Goal: Information Seeking & Learning: Find specific page/section

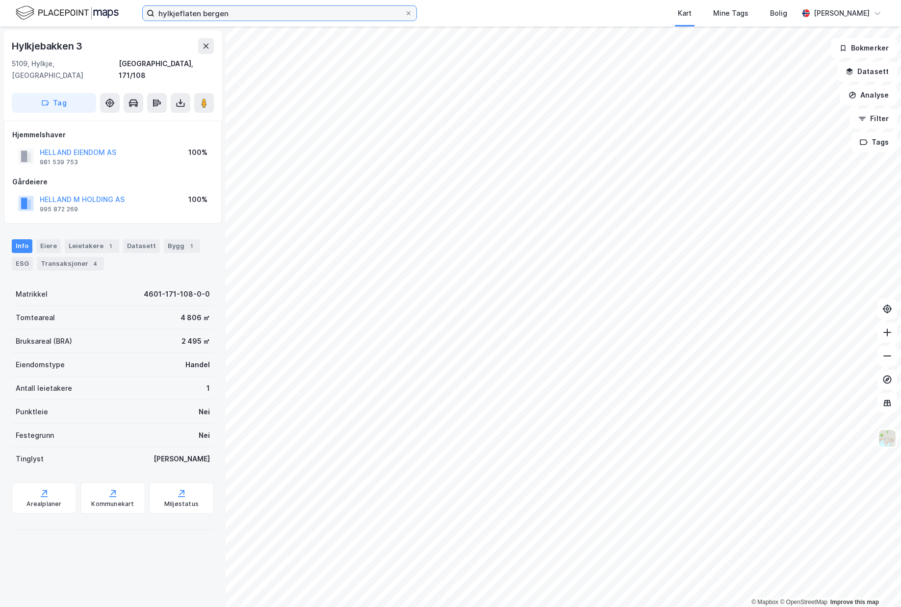
drag, startPoint x: 229, startPoint y: 13, endPoint x: -6, endPoint y: 3, distance: 235.5
click at [154, 6] on input "hylkjeflaten bergen" at bounding box center [279, 13] width 250 height 15
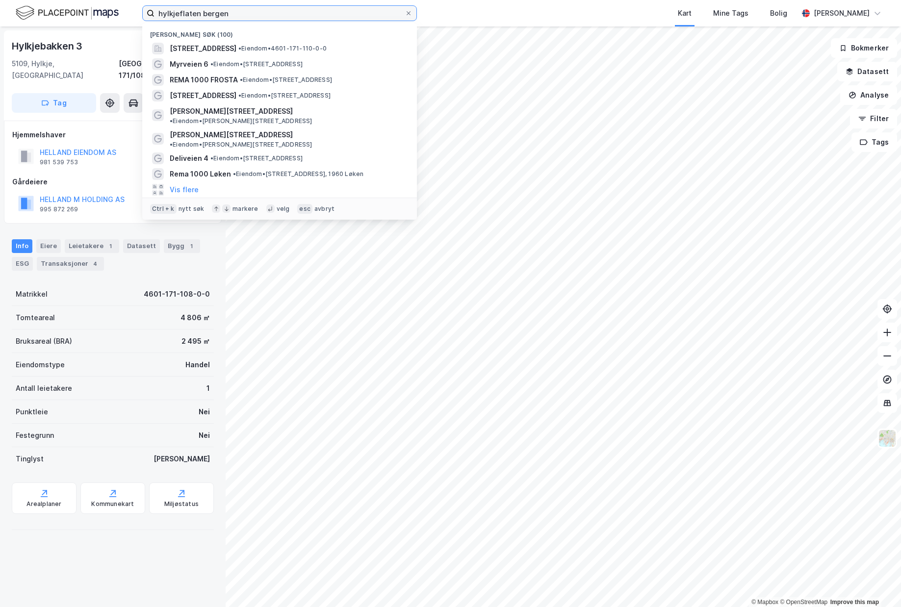
paste input "Øvre Flatås veg 2"
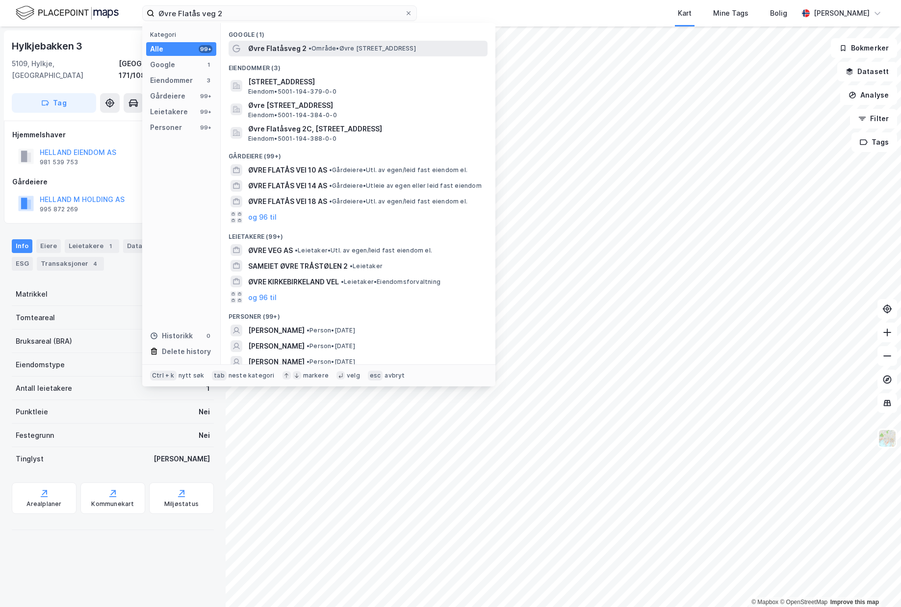
click at [269, 46] on span "Øvre Flatåsveg 2" at bounding box center [277, 49] width 58 height 12
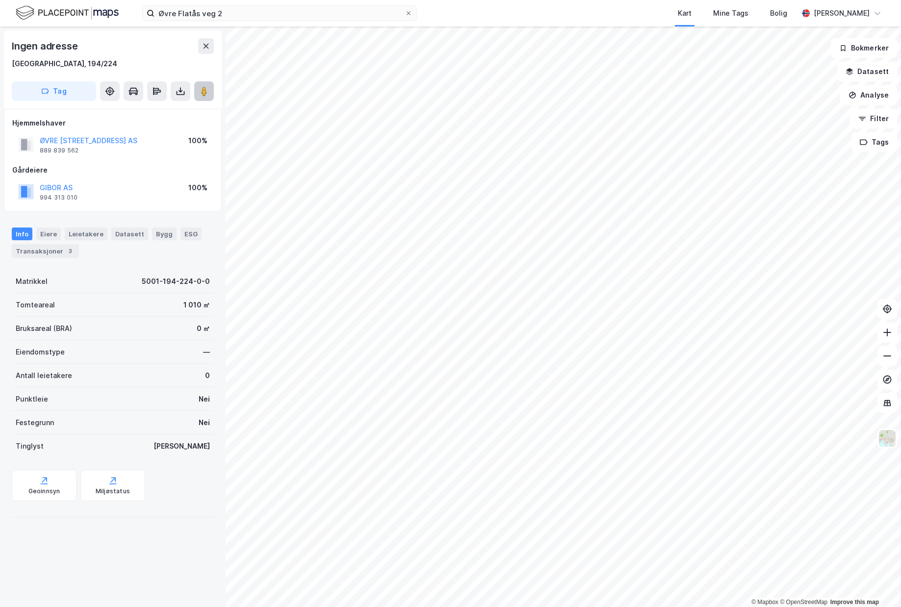
click at [206, 93] on image at bounding box center [204, 91] width 6 height 10
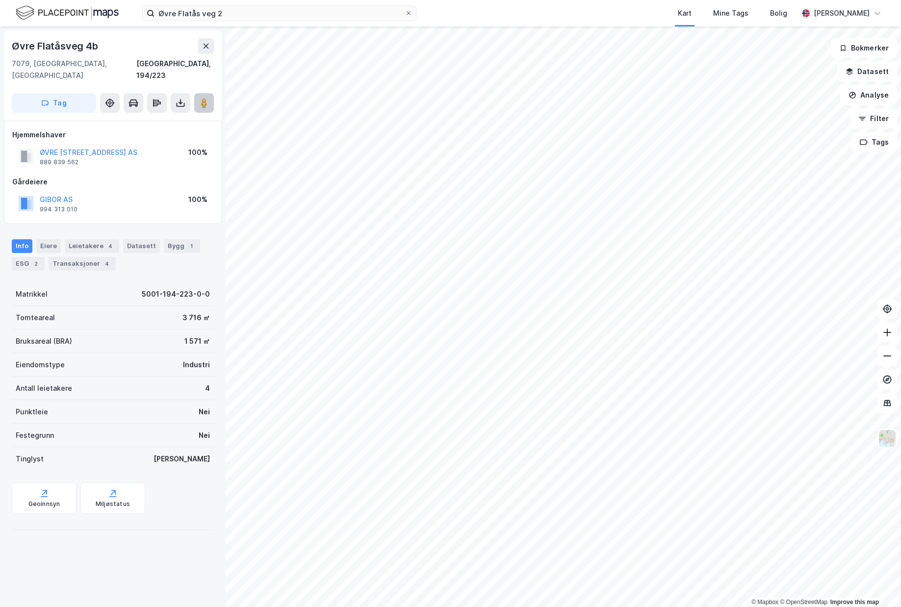
click at [197, 94] on button at bounding box center [204, 103] width 20 height 20
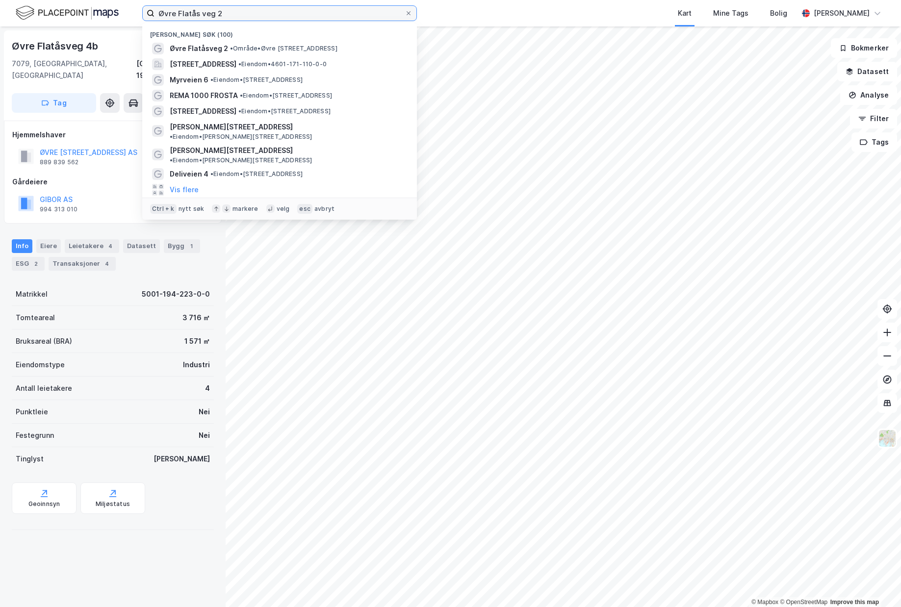
drag, startPoint x: 267, startPoint y: 16, endPoint x: 10, endPoint y: -12, distance: 258.4
click at [154, 6] on input "Øvre Flatås veg 2" at bounding box center [279, 13] width 250 height 15
paste input "[STREET_ADDRESS]"
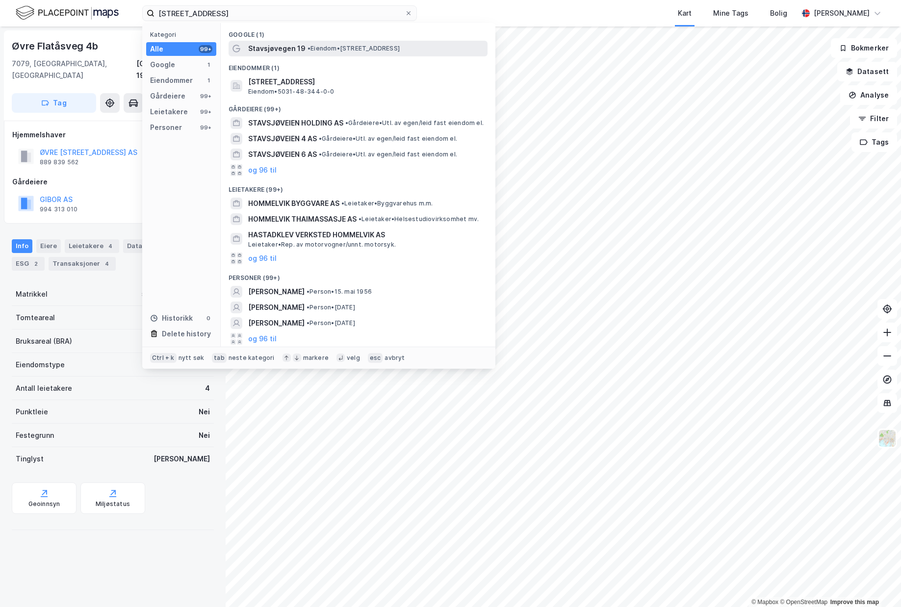
click at [310, 42] on div "Stavsjøvegen 19 • Eiendom • [STREET_ADDRESS]" at bounding box center [357, 49] width 259 height 16
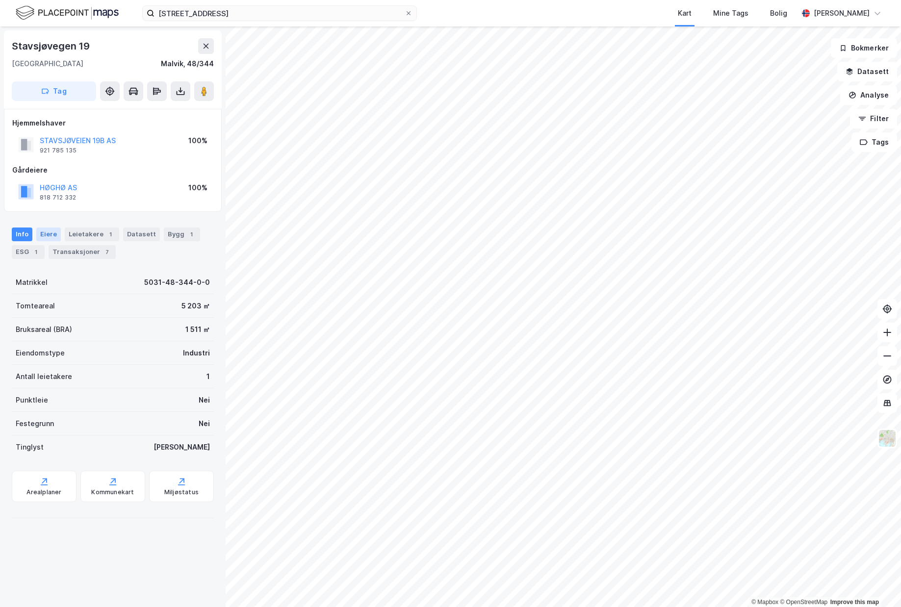
click at [45, 230] on div "Eiere" at bounding box center [48, 234] width 25 height 14
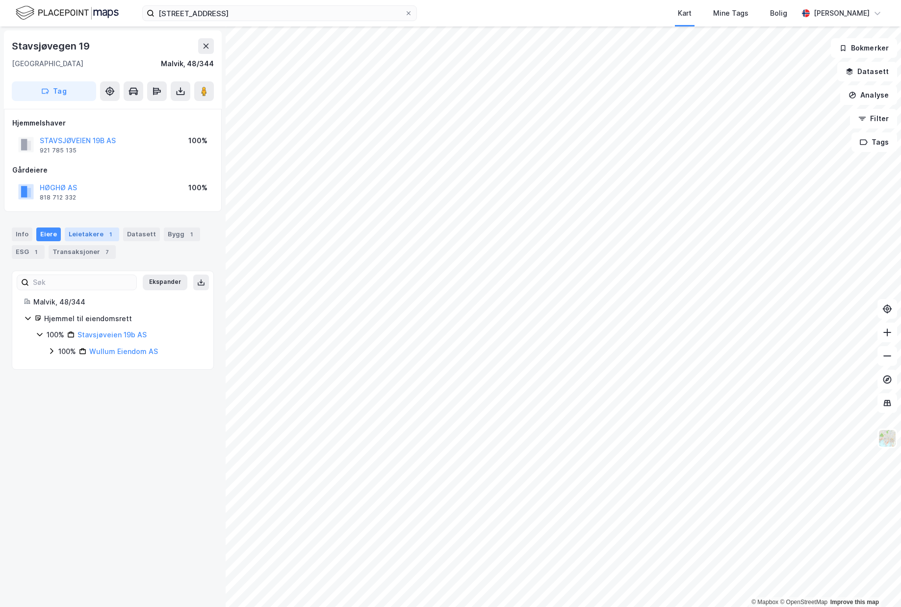
click at [81, 236] on div "Leietakere 1" at bounding box center [92, 234] width 54 height 14
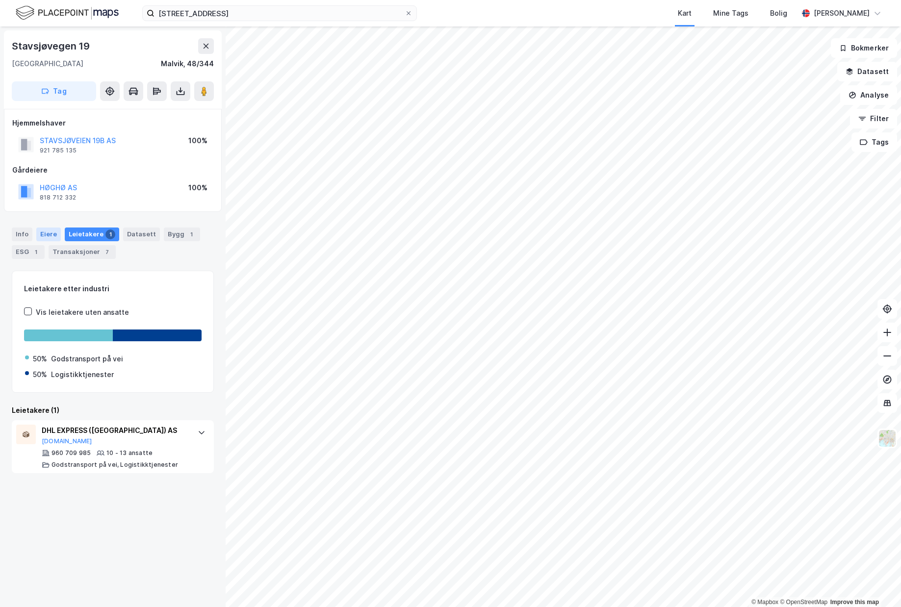
click at [49, 240] on div "Eiere" at bounding box center [48, 234] width 25 height 14
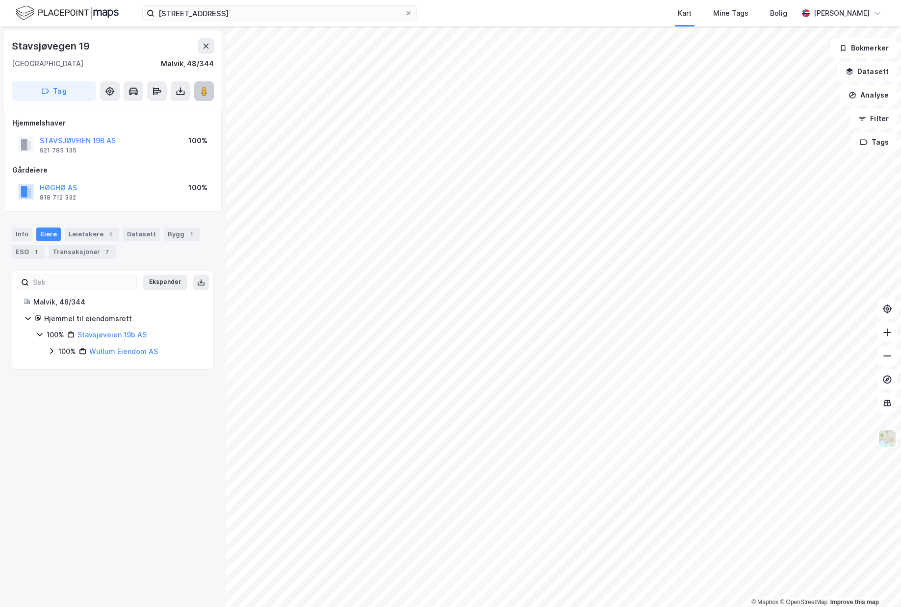
click at [199, 91] on icon at bounding box center [204, 91] width 10 height 10
click at [110, 353] on link "Wullum Eiendom AS" at bounding box center [123, 351] width 69 height 8
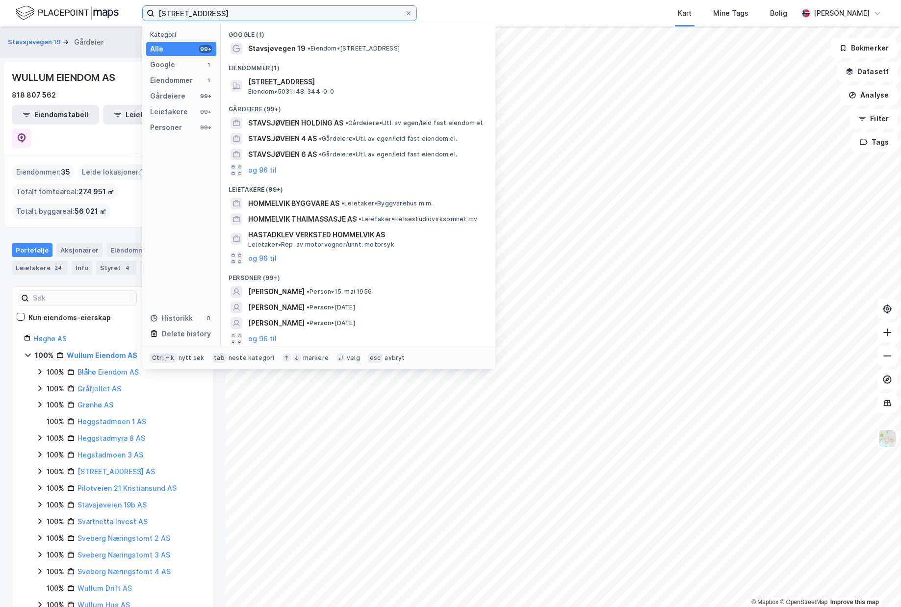
drag, startPoint x: 257, startPoint y: 12, endPoint x: -6, endPoint y: 20, distance: 263.9
click at [154, 20] on input "[STREET_ADDRESS]" at bounding box center [279, 13] width 250 height 15
paste input "[STREET_ADDRESS]"
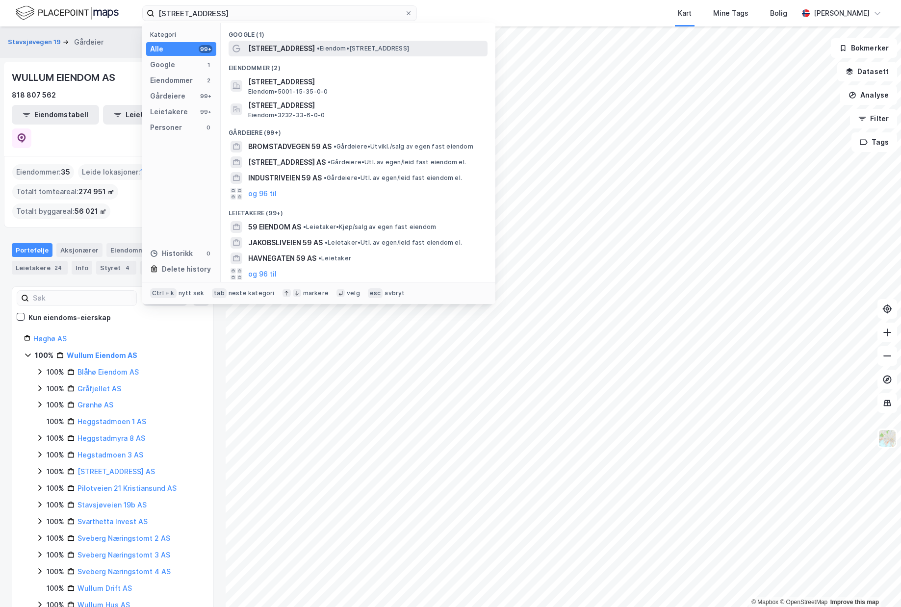
click at [276, 52] on span "[STREET_ADDRESS]" at bounding box center [281, 49] width 67 height 12
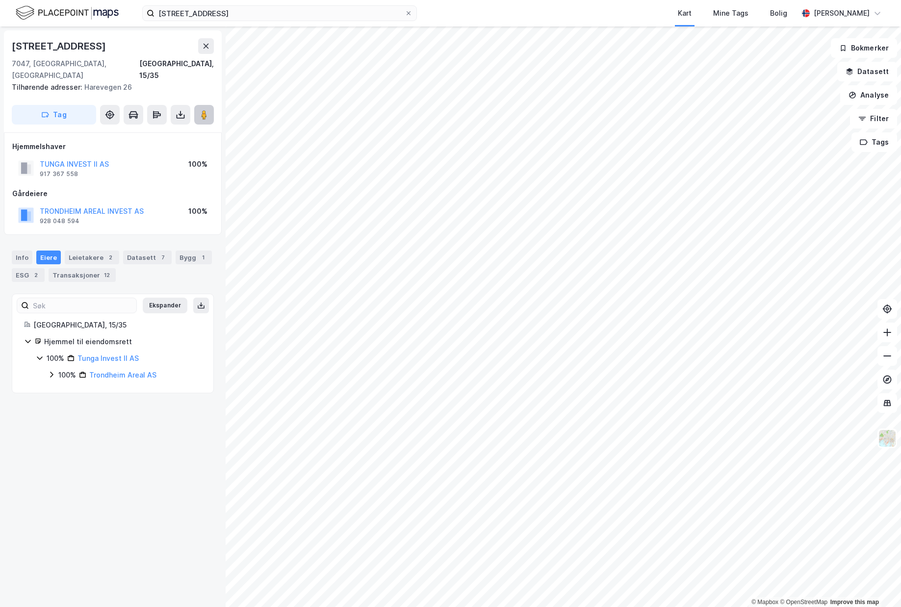
click at [204, 109] on button at bounding box center [204, 115] width 20 height 20
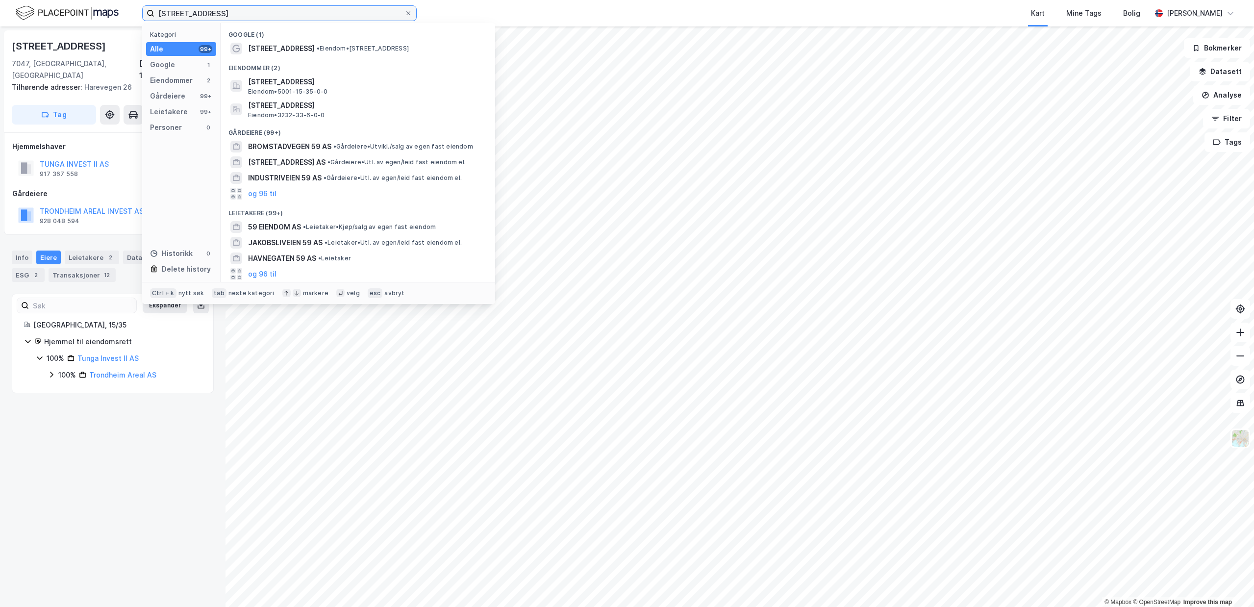
drag, startPoint x: 238, startPoint y: 9, endPoint x: -53, endPoint y: 15, distance: 291.8
click at [154, 15] on input "[STREET_ADDRESS]" at bounding box center [279, 13] width 250 height 15
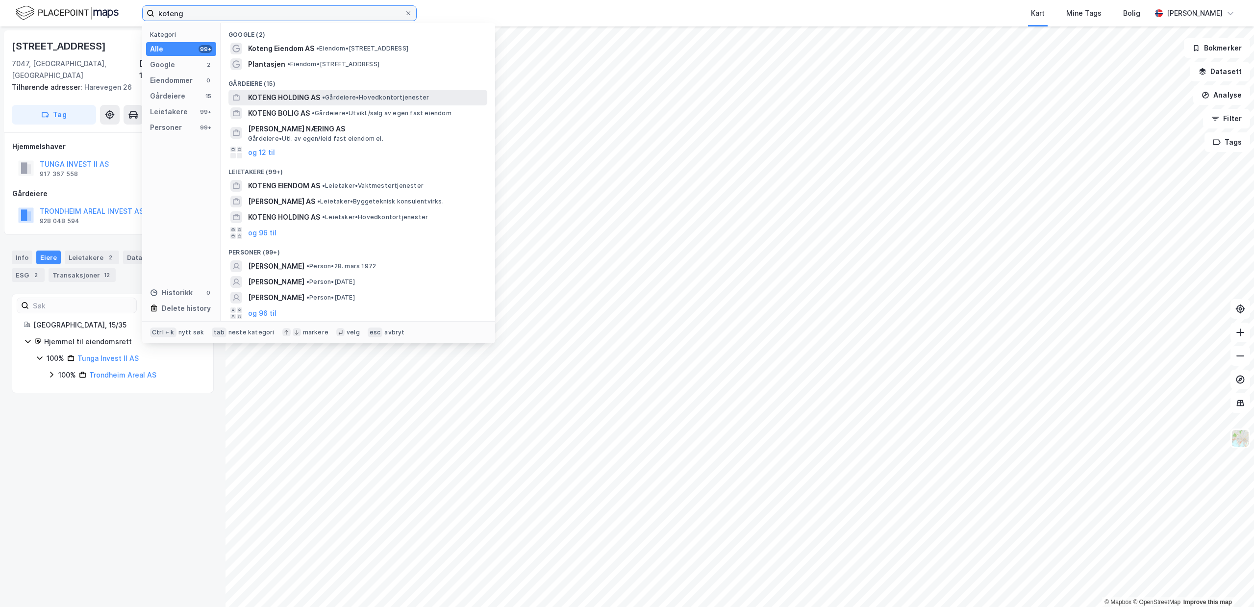
type input "koteng"
click at [307, 96] on span "KOTENG HOLDING AS" at bounding box center [284, 98] width 72 height 12
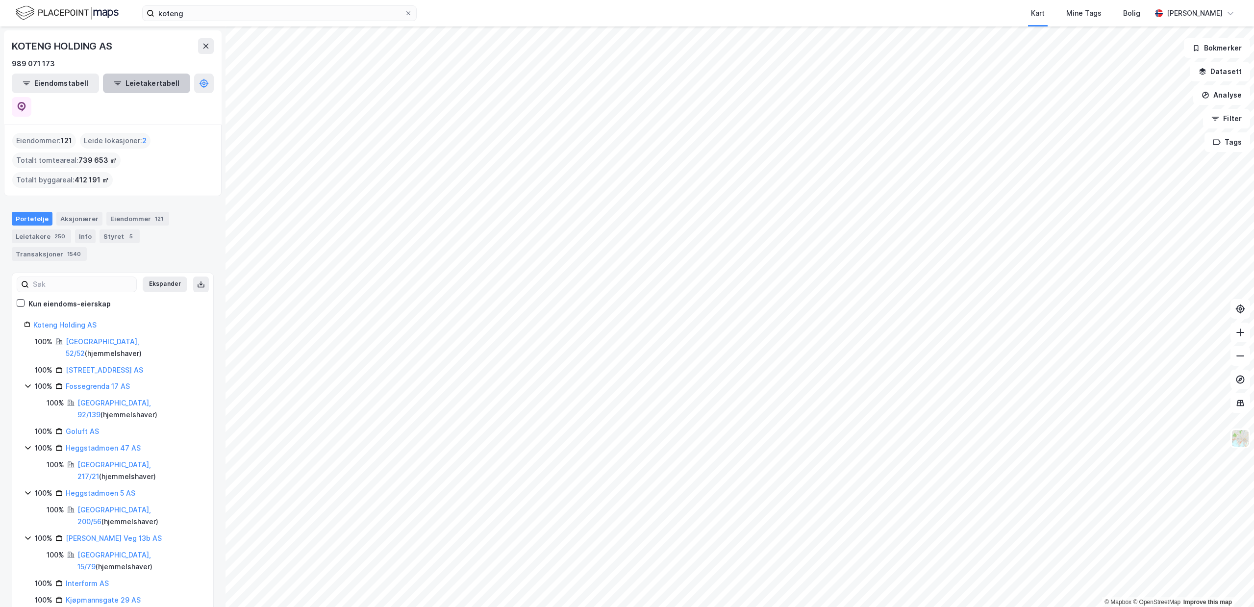
click at [134, 84] on button "Leietakertabell" at bounding box center [146, 84] width 87 height 20
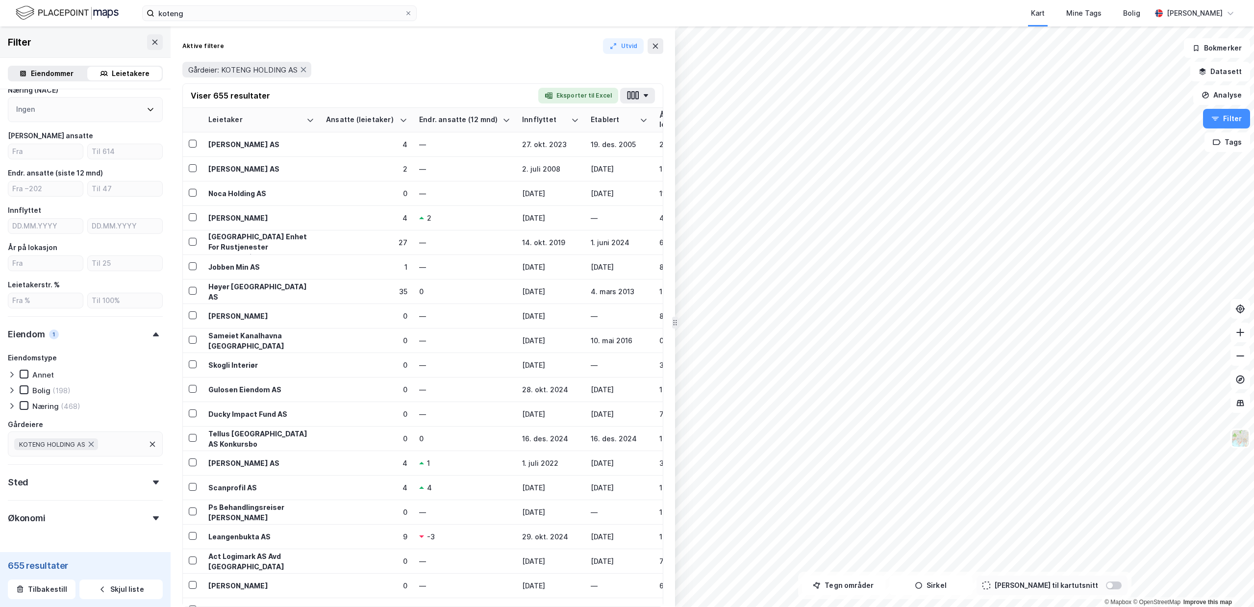
scroll to position [174, 0]
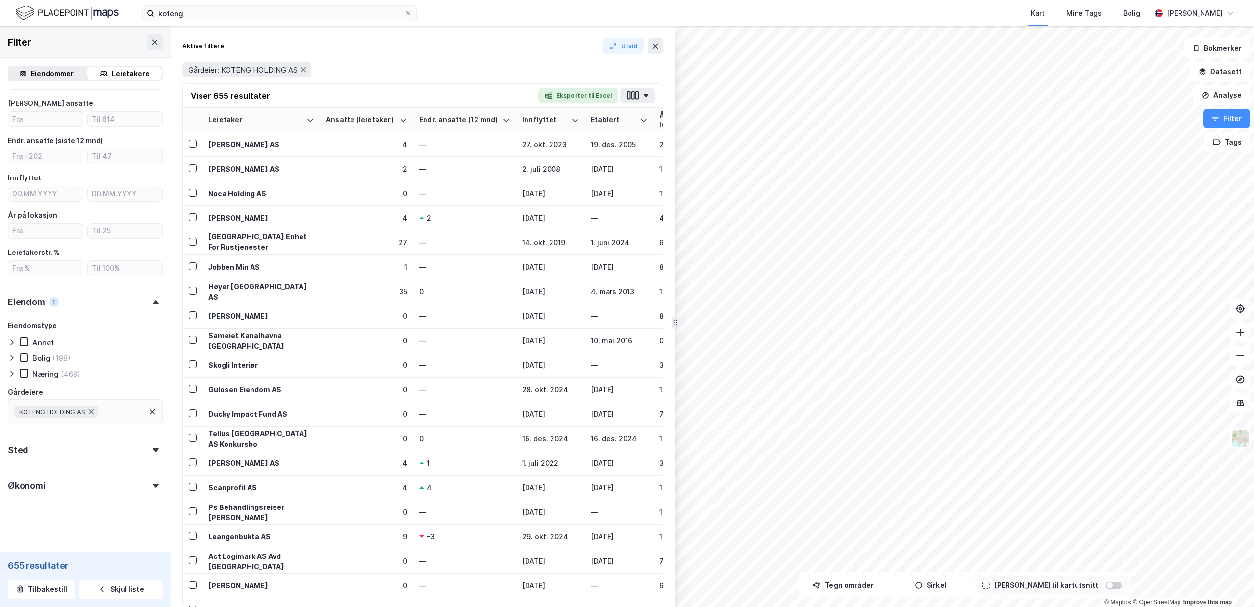
click at [10, 373] on icon at bounding box center [12, 374] width 8 height 8
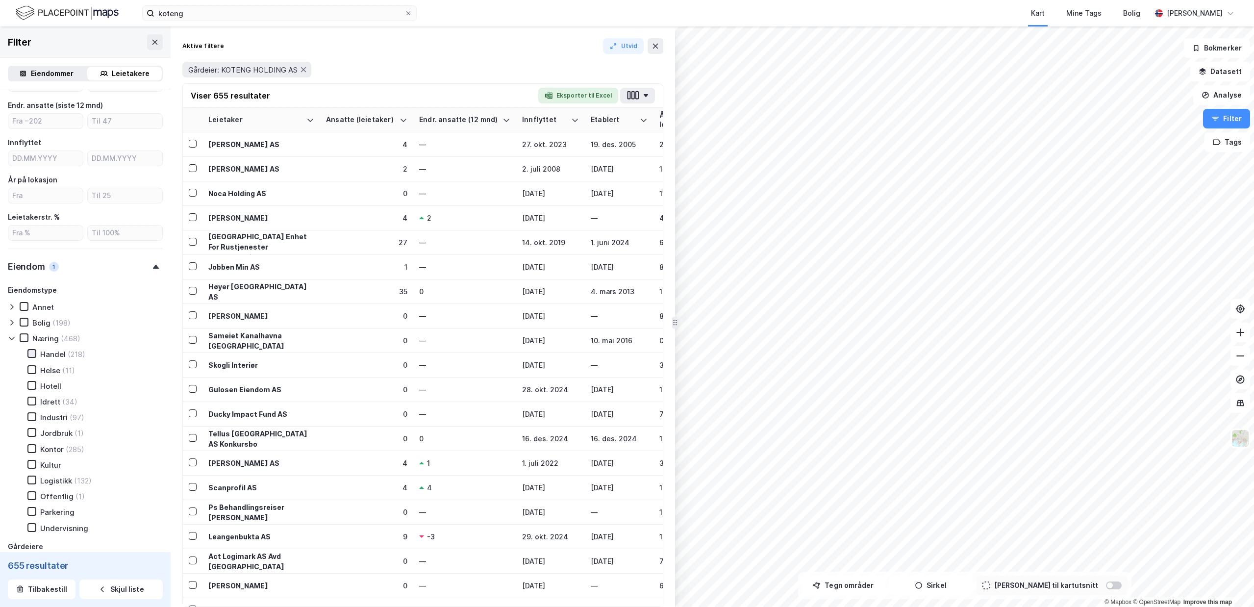
click at [28, 351] on div at bounding box center [31, 353] width 9 height 9
